Goal: Transaction & Acquisition: Purchase product/service

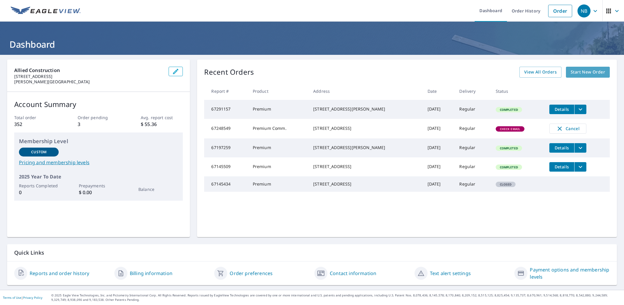
click at [528, 73] on span "Start New Order" at bounding box center [588, 71] width 34 height 7
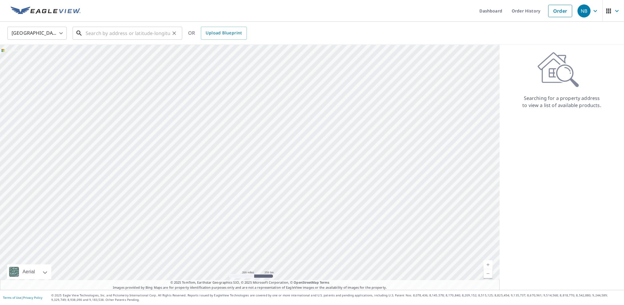
click at [115, 35] on input "text" at bounding box center [128, 33] width 84 height 17
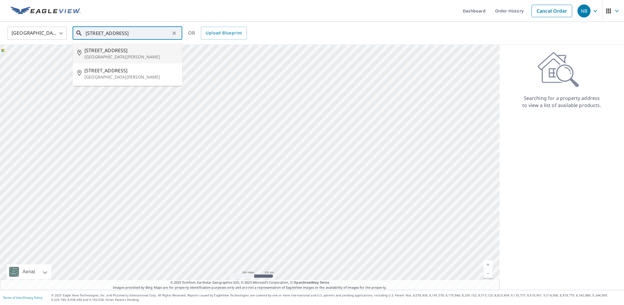
click at [113, 54] on p "[GEOGRAPHIC_DATA][PERSON_NAME]" at bounding box center [130, 57] width 93 height 6
type input "[STREET_ADDRESS][PERSON_NAME]"
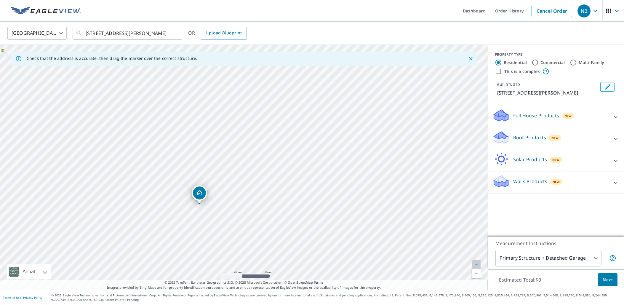
click at [528, 140] on p "Roof Products" at bounding box center [529, 137] width 33 height 7
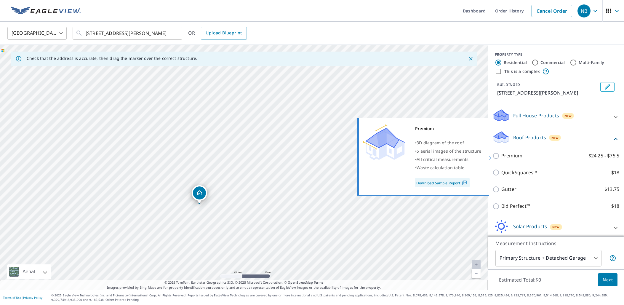
click at [516, 155] on p "Premium" at bounding box center [511, 155] width 21 height 7
click at [501, 155] on input "Premium $24.25 - $75.5" at bounding box center [496, 155] width 9 height 7
checkbox input "true"
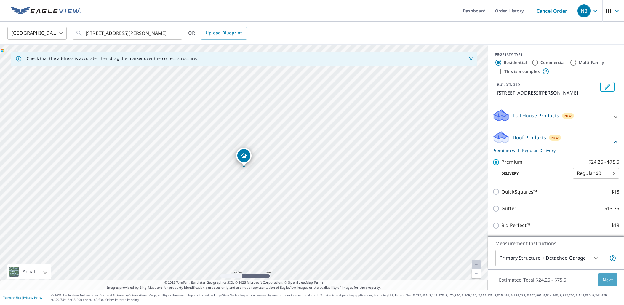
click at [528, 280] on span "Next" at bounding box center [608, 279] width 10 height 7
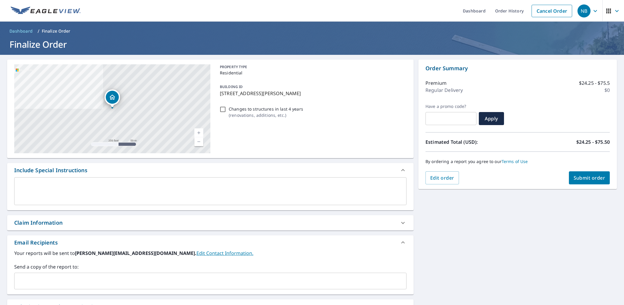
scroll to position [68, 0]
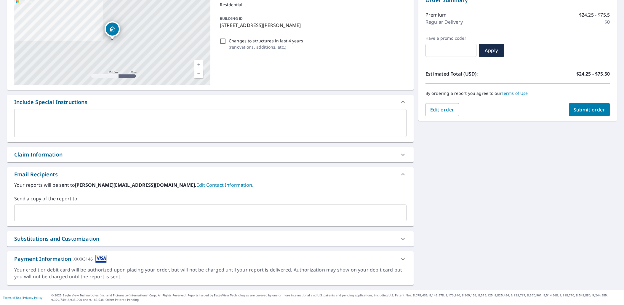
click at [68, 213] on input "text" at bounding box center [206, 212] width 378 height 11
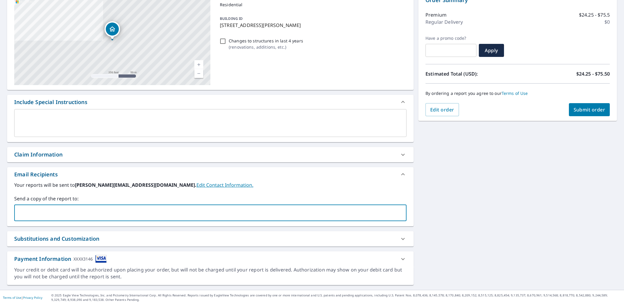
type input "[PERSON_NAME][EMAIL_ADDRESS][DOMAIN_NAME]"
type input "[EMAIL_ADDRESS][DOMAIN_NAME]"
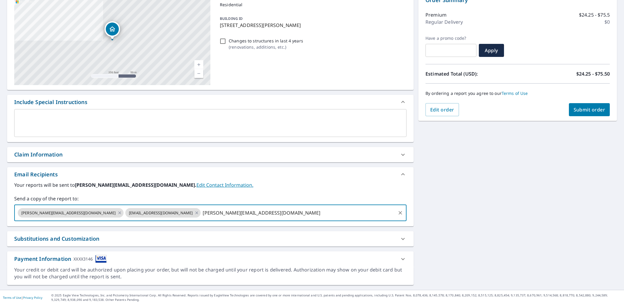
type input "[PERSON_NAME][EMAIL_ADDRESS][DOMAIN_NAME]"
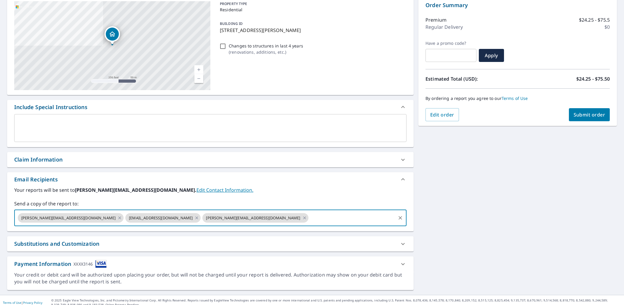
click at [528, 113] on span "Submit order" at bounding box center [590, 114] width 32 height 7
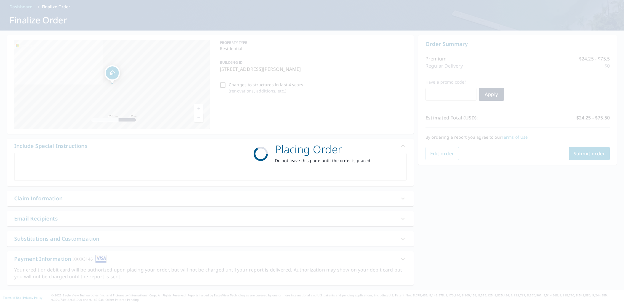
scroll to position [24, 0]
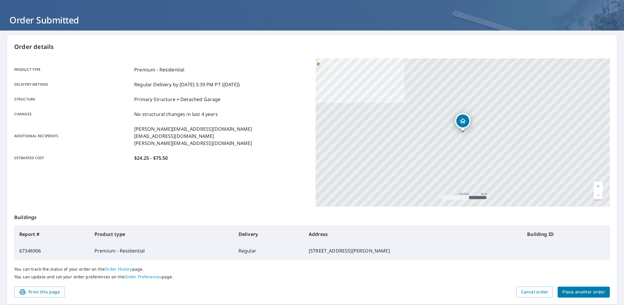
click at [528, 291] on span "Place another order" at bounding box center [583, 291] width 43 height 7
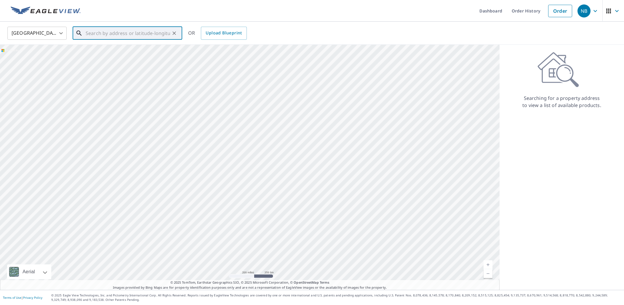
click at [152, 33] on input "text" at bounding box center [128, 33] width 84 height 17
click at [124, 52] on span "[STREET_ADDRESS]" at bounding box center [130, 50] width 93 height 7
type input "[STREET_ADDRESS]"
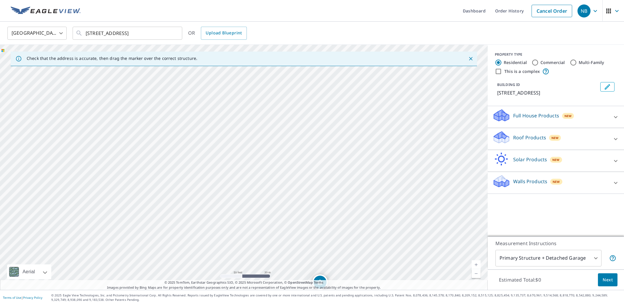
drag, startPoint x: 224, startPoint y: 131, endPoint x: 300, endPoint y: 257, distance: 147.7
click at [300, 257] on div "[STREET_ADDRESS]" at bounding box center [244, 167] width 488 height 245
drag, startPoint x: 268, startPoint y: 150, endPoint x: 280, endPoint y: 249, distance: 99.7
click at [285, 303] on div "Dashboard Order History Cancel Order NB [GEOGRAPHIC_DATA] [GEOGRAPHIC_DATA] ​ […" at bounding box center [312, 152] width 624 height 305
drag, startPoint x: 262, startPoint y: 165, endPoint x: 196, endPoint y: 112, distance: 83.9
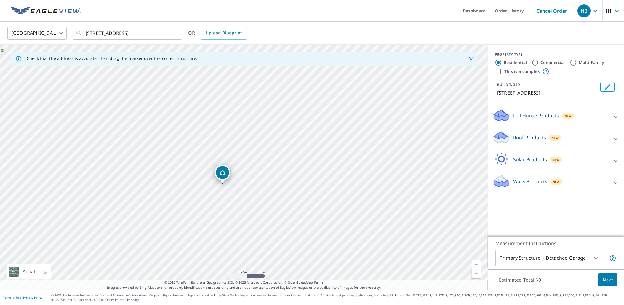
click at [196, 112] on div "[STREET_ADDRESS]" at bounding box center [244, 167] width 488 height 245
click at [281, 185] on div "[STREET_ADDRESS]" at bounding box center [244, 167] width 488 height 245
drag, startPoint x: 285, startPoint y: 151, endPoint x: 256, endPoint y: 145, distance: 30.3
click at [256, 145] on div "[STREET_ADDRESS]" at bounding box center [244, 167] width 488 height 245
drag, startPoint x: 228, startPoint y: 155, endPoint x: 311, endPoint y: 150, distance: 82.8
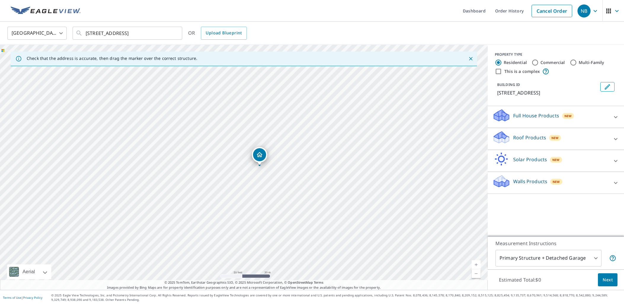
click at [311, 150] on div "[STREET_ADDRESS]" at bounding box center [244, 167] width 488 height 245
click at [524, 141] on p "Roof Products" at bounding box center [529, 137] width 33 height 7
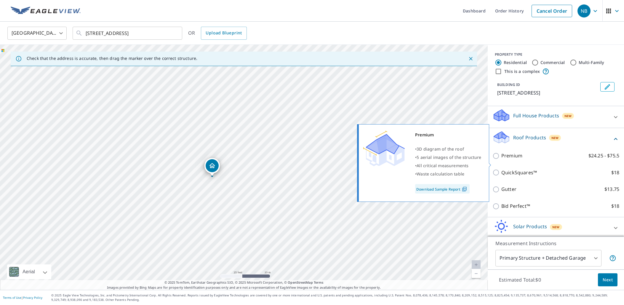
click at [509, 159] on p "Premium" at bounding box center [511, 155] width 21 height 7
click at [501, 159] on input "Premium $24.25 - $75.5" at bounding box center [496, 155] width 9 height 7
checkbox input "true"
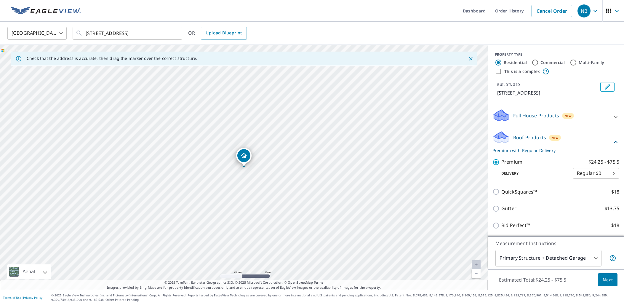
click at [528, 279] on span "Next" at bounding box center [608, 279] width 10 height 7
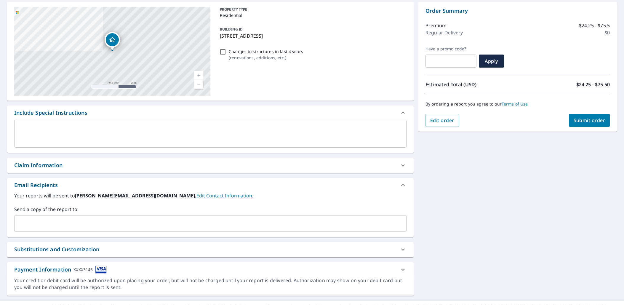
scroll to position [68, 0]
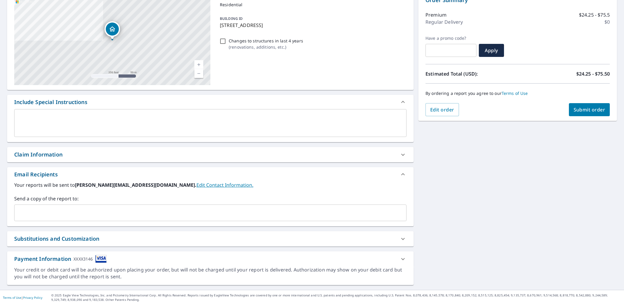
click at [31, 211] on input "text" at bounding box center [206, 212] width 378 height 11
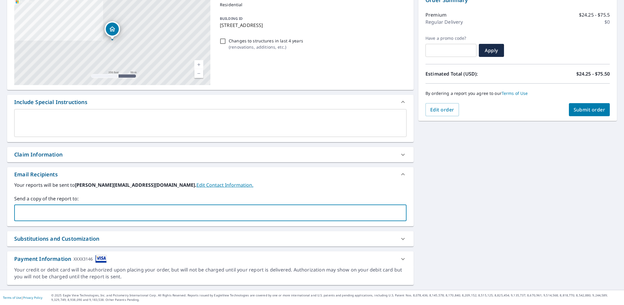
type input "[PERSON_NAME][EMAIL_ADDRESS][DOMAIN_NAME]"
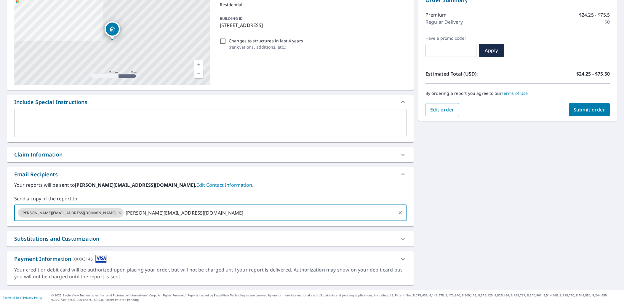
type input "[PERSON_NAME][EMAIL_ADDRESS][DOMAIN_NAME]"
type input "[EMAIL_ADDRESS][DOMAIN_NAME]"
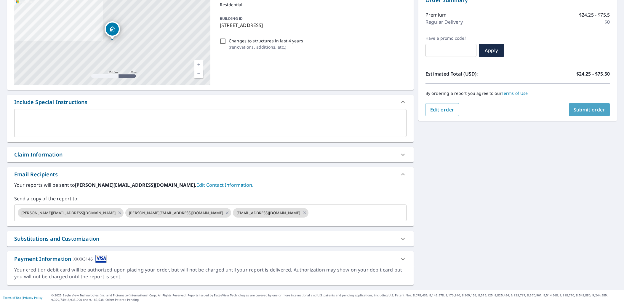
click at [528, 109] on span "Submit order" at bounding box center [590, 109] width 32 height 7
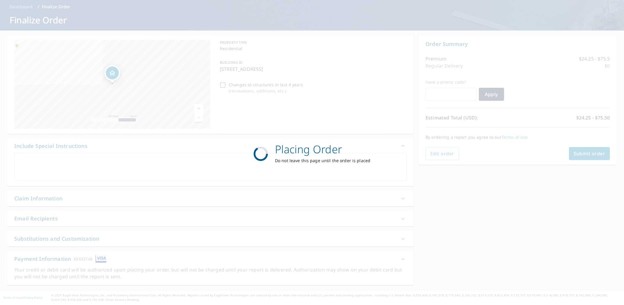
scroll to position [24, 0]
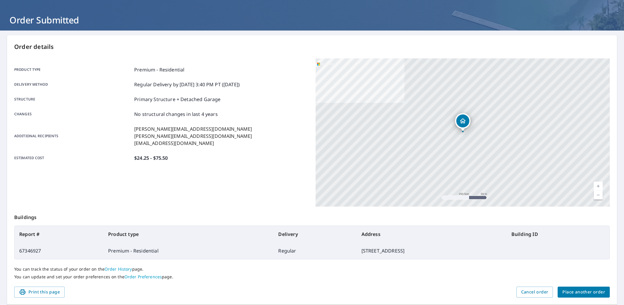
click at [528, 294] on span "Place another order" at bounding box center [583, 291] width 43 height 7
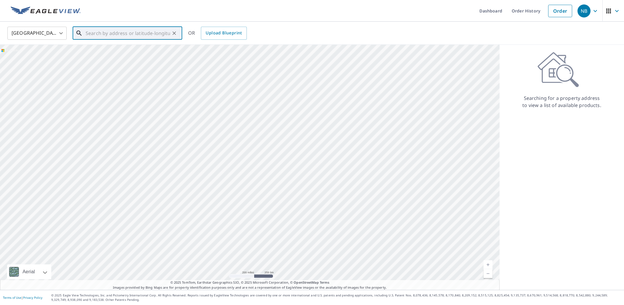
click at [159, 34] on input "text" at bounding box center [128, 33] width 84 height 17
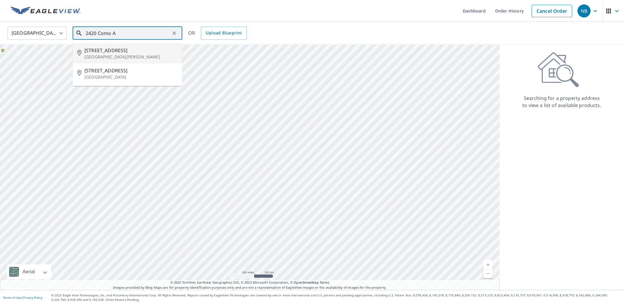
click at [121, 53] on span "[STREET_ADDRESS]" at bounding box center [130, 50] width 93 height 7
type input "[STREET_ADDRESS][PERSON_NAME]"
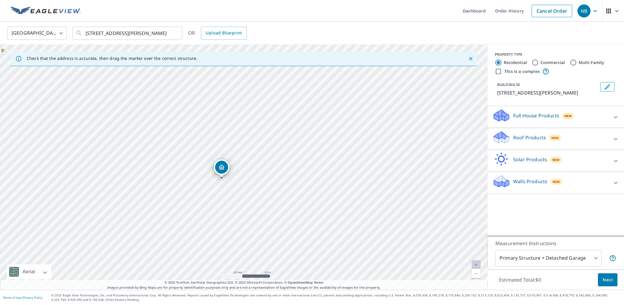
drag, startPoint x: 242, startPoint y: 170, endPoint x: 228, endPoint y: 170, distance: 13.9
drag, startPoint x: 293, startPoint y: 162, endPoint x: 321, endPoint y: 145, distance: 33.1
click at [321, 145] on div "[STREET_ADDRESS][PERSON_NAME]" at bounding box center [244, 167] width 488 height 245
drag, startPoint x: 271, startPoint y: 137, endPoint x: 283, endPoint y: 131, distance: 13.6
click at [527, 135] on p "Roof Products" at bounding box center [529, 137] width 33 height 7
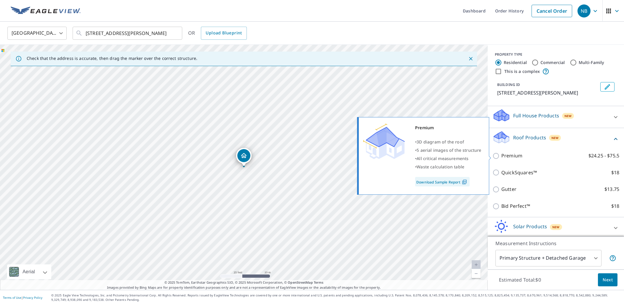
click at [519, 154] on p "Premium" at bounding box center [511, 155] width 21 height 7
click at [501, 154] on input "Premium $24.25 - $75.5" at bounding box center [496, 155] width 9 height 7
checkbox input "true"
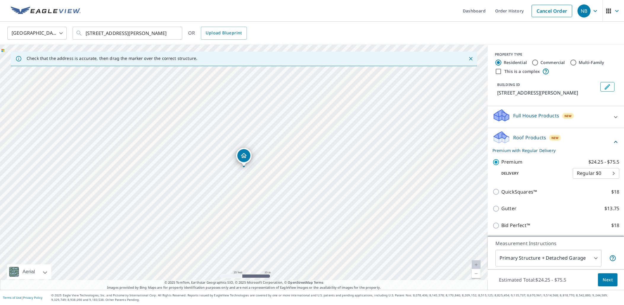
click at [528, 282] on span "Next" at bounding box center [608, 279] width 10 height 7
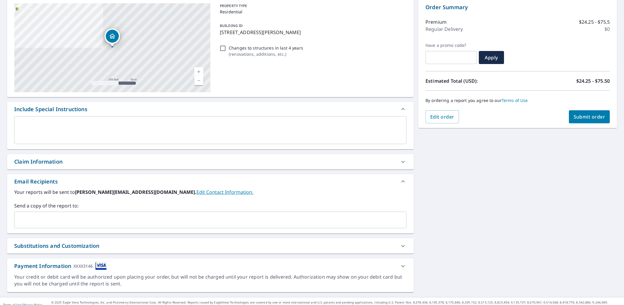
scroll to position [68, 0]
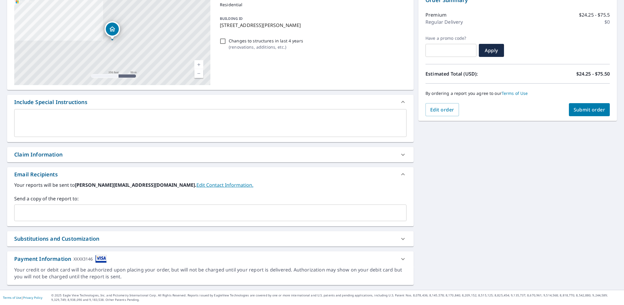
click at [69, 213] on input "text" at bounding box center [206, 212] width 378 height 11
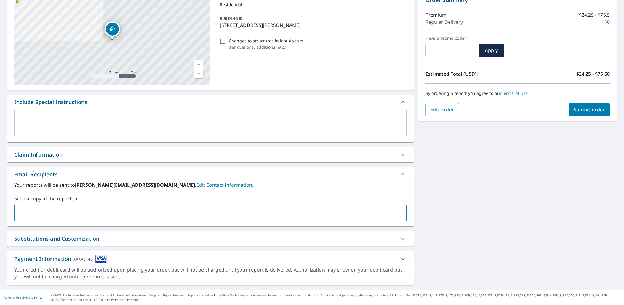
type input "[PERSON_NAME][EMAIL_ADDRESS][DOMAIN_NAME]"
type input "[EMAIL_ADDRESS][DOMAIN_NAME]"
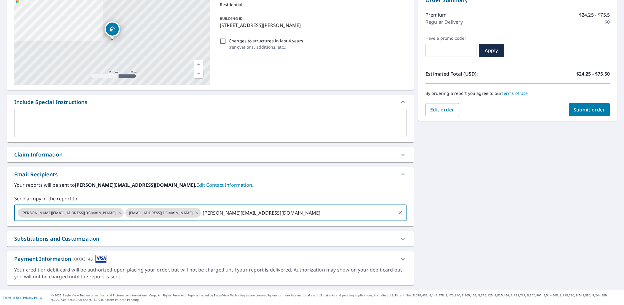
type input "[PERSON_NAME][EMAIL_ADDRESS][DOMAIN_NAME]"
click at [528, 109] on span "Submit order" at bounding box center [590, 109] width 32 height 7
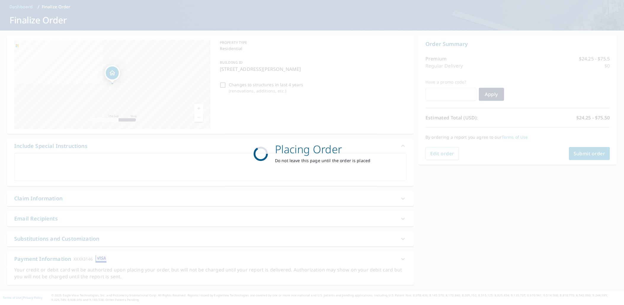
scroll to position [24, 0]
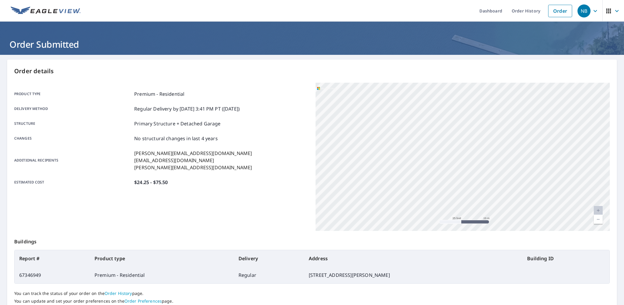
click at [528, 12] on icon "button" at bounding box center [595, 10] width 7 height 7
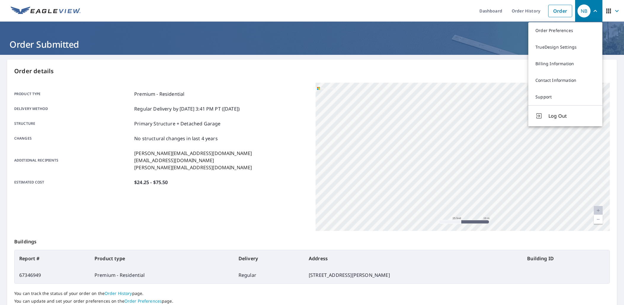
click at [528, 11] on icon "button" at bounding box center [608, 10] width 7 height 7
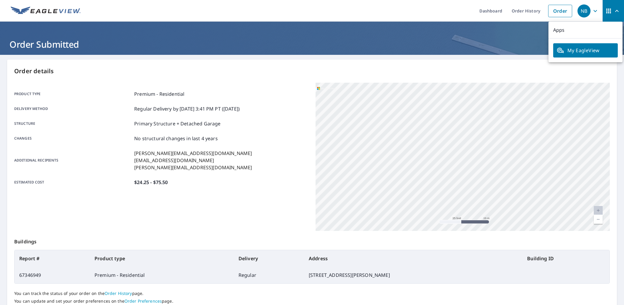
click at [528, 11] on icon "button" at bounding box center [595, 10] width 7 height 7
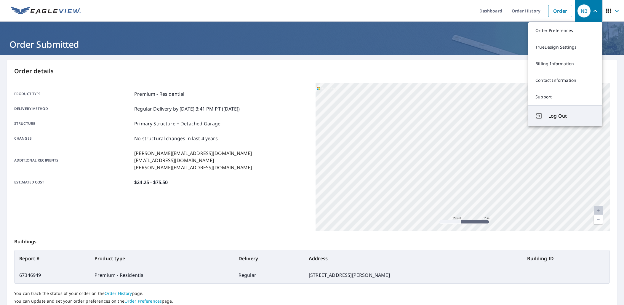
click at [528, 116] on span "Log Out" at bounding box center [571, 115] width 47 height 7
